Goal: Communication & Community: Share content

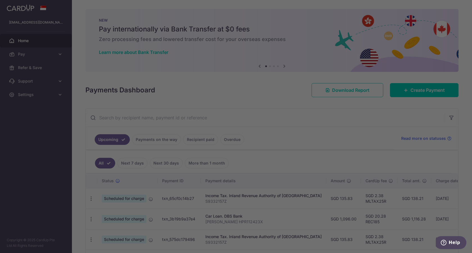
click at [28, 69] on div at bounding box center [238, 128] width 477 height 256
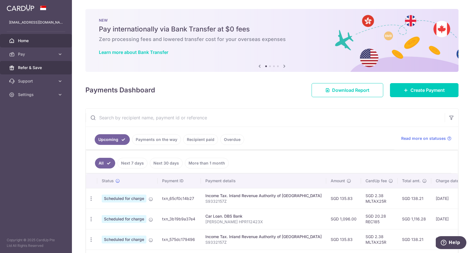
click at [22, 64] on link "Refer & Save" at bounding box center [36, 67] width 72 height 13
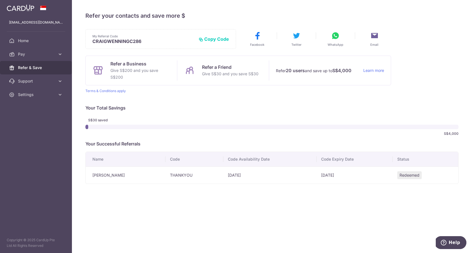
click at [210, 35] on div "My Referral Code CRAIGWENNINGC286 Copy Code Copied" at bounding box center [160, 39] width 151 height 20
click at [213, 39] on button "Copy Code" at bounding box center [214, 39] width 30 height 6
click at [224, 40] on button "Copied" at bounding box center [218, 39] width 21 height 6
drag, startPoint x: 162, startPoint y: 41, endPoint x: 91, endPoint y: 43, distance: 70.9
click at [91, 43] on div "My Referral Code CRAIGWENNINGC286 Copy Code Copied" at bounding box center [160, 39] width 151 height 20
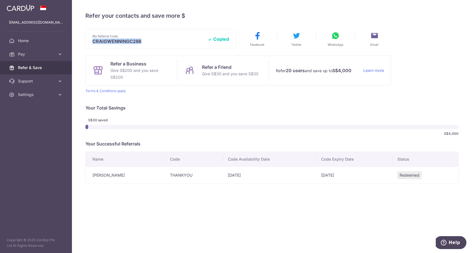
copy p "CRAIGWENNINGC286"
